Goal: Go to known website: Go to known website

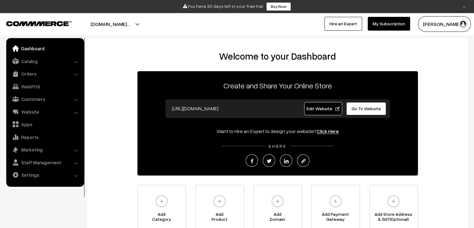
click at [364, 111] on link "Go To Website" at bounding box center [366, 108] width 40 height 13
click at [365, 108] on span "Go To Website" at bounding box center [366, 108] width 29 height 5
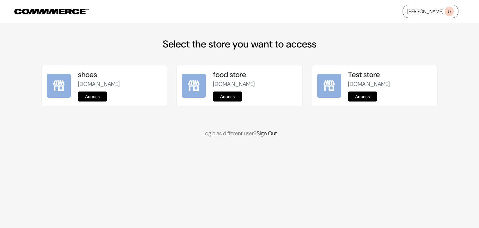
click at [365, 98] on link "Access" at bounding box center [362, 96] width 29 height 10
click at [361, 96] on link "Access" at bounding box center [362, 96] width 29 height 10
click at [133, 88] on div "shoes shoes-3.commmerce.com Access" at bounding box center [120, 85] width 84 height 31
click at [92, 94] on link "Access" at bounding box center [92, 96] width 29 height 10
